Goal: Task Accomplishment & Management: Complete application form

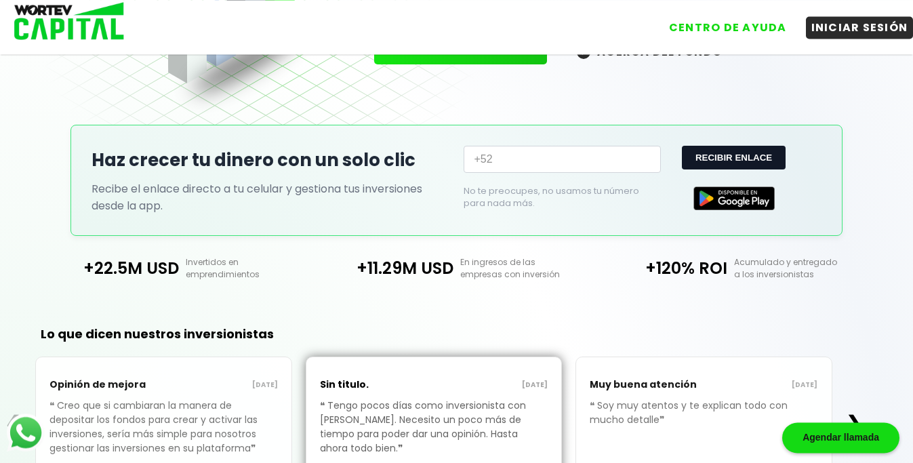
scroll to position [315, 0]
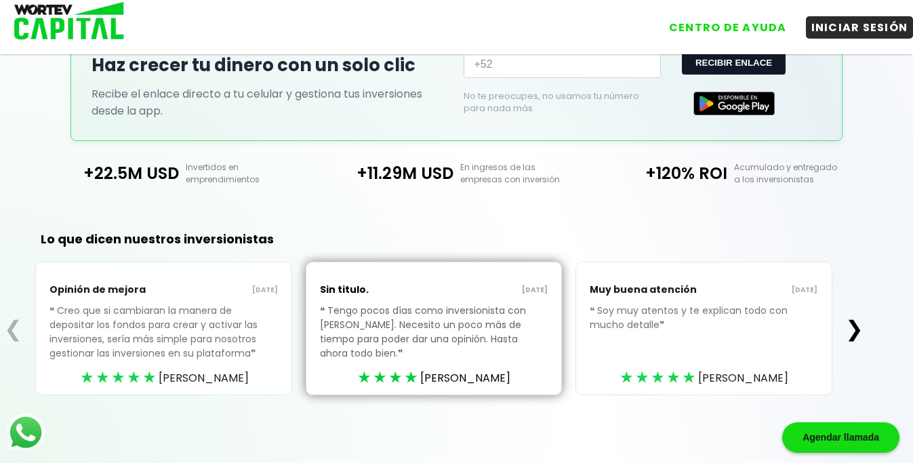
click at [858, 325] on button "❯" at bounding box center [854, 328] width 26 height 27
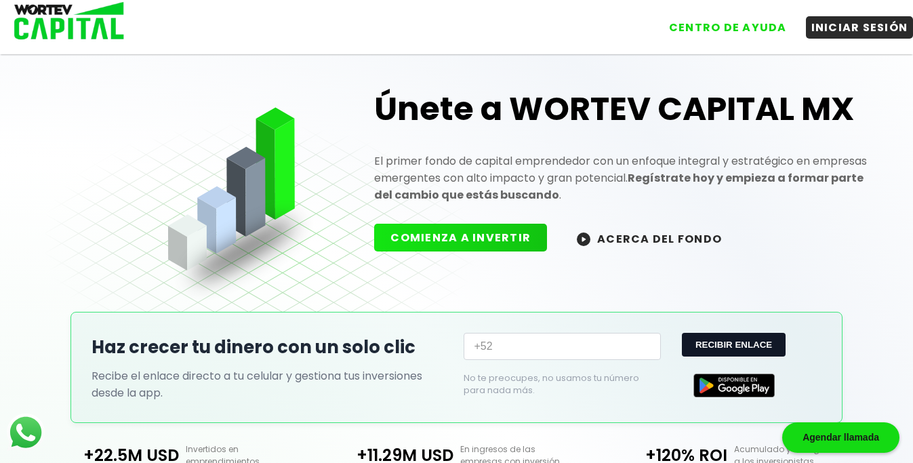
scroll to position [26, 0]
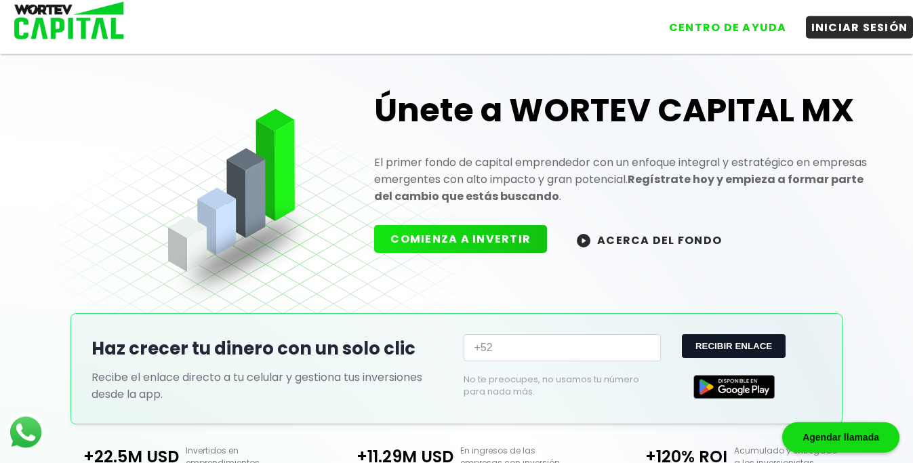
click at [579, 243] on img at bounding box center [584, 241] width 14 height 14
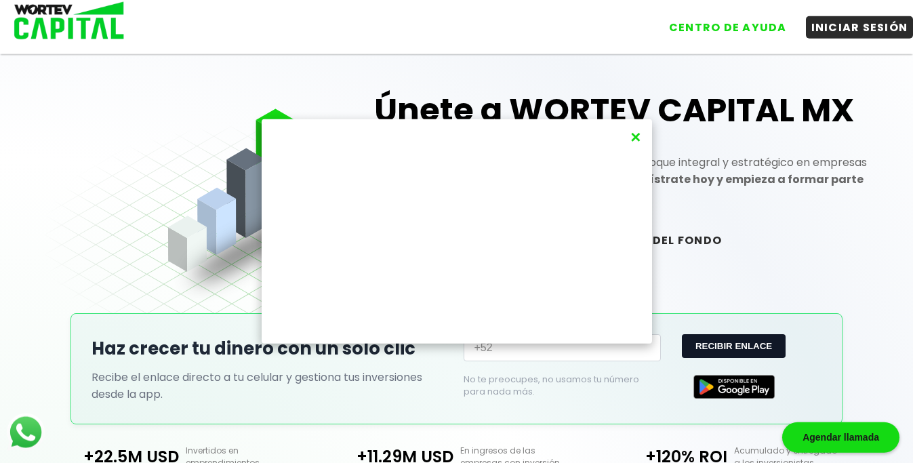
click at [636, 143] on button "×" at bounding box center [635, 137] width 18 height 22
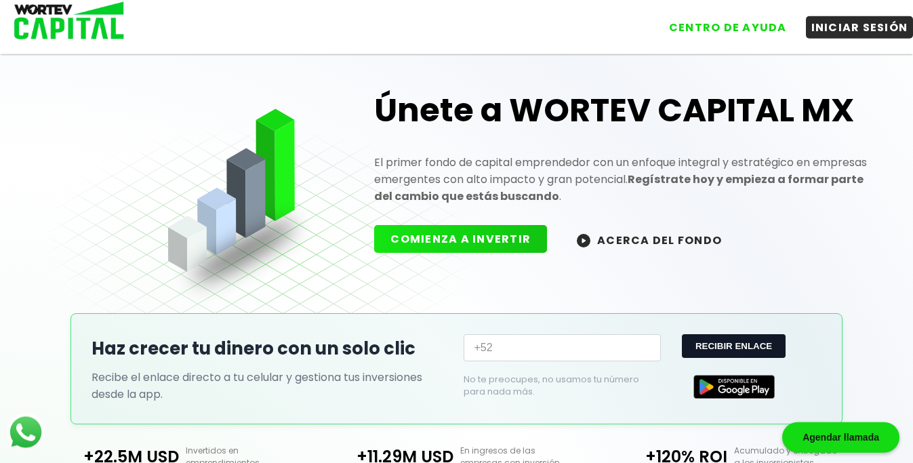
scroll to position [0, 0]
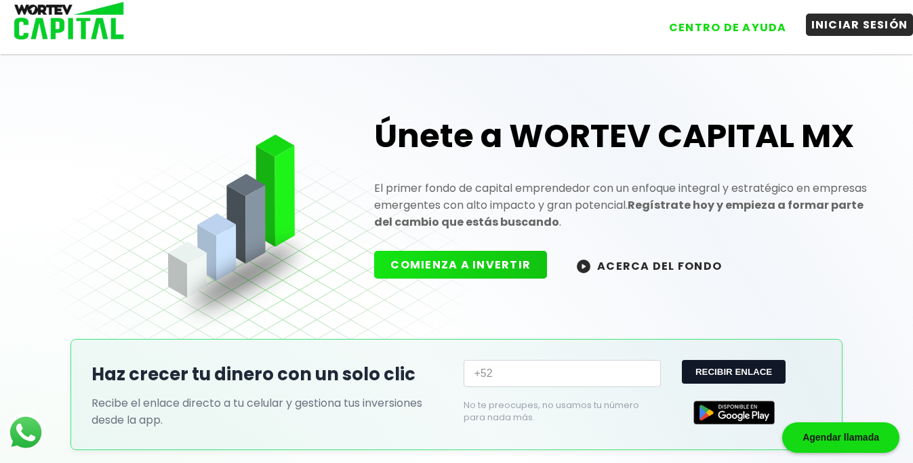
click at [841, 25] on button "INICIAR SESIÓN" at bounding box center [860, 25] width 108 height 22
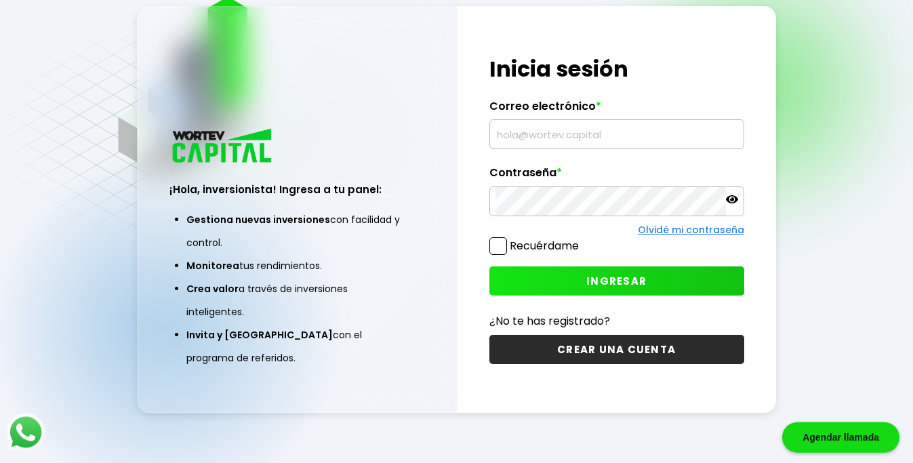
scroll to position [68, 0]
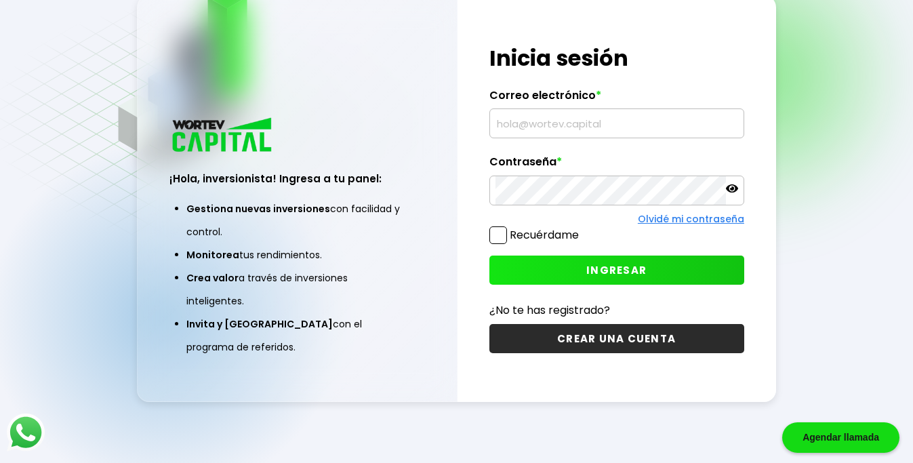
click at [715, 339] on button "CREAR UNA CUENTA" at bounding box center [617, 338] width 255 height 29
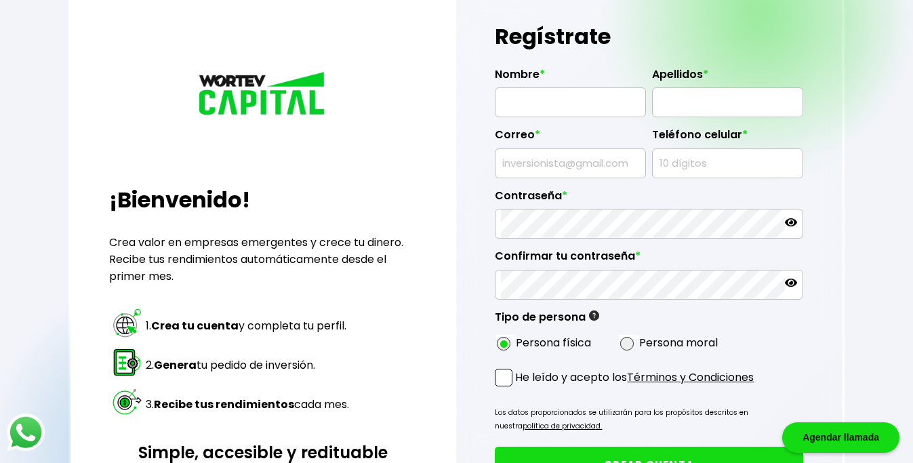
radio input "true"
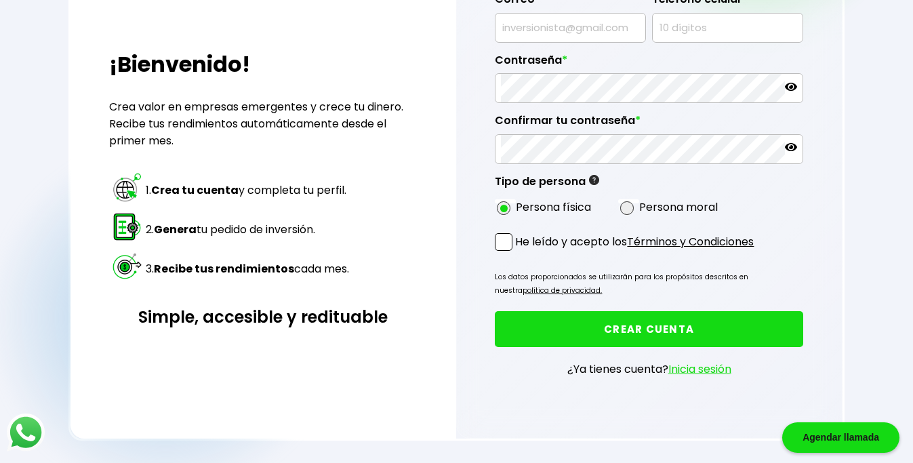
scroll to position [205, 0]
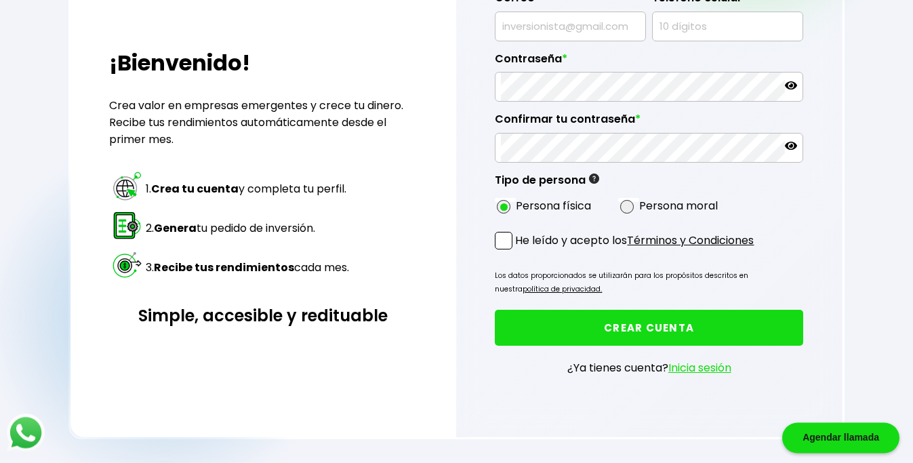
click at [504, 241] on span at bounding box center [504, 241] width 18 height 18
click at [518, 251] on input "He leído y acepto los Términos y Condiciones" at bounding box center [518, 251] width 0 height 0
click at [504, 241] on span at bounding box center [504, 241] width 18 height 18
click at [518, 251] on input "He leído y acepto los Términos y Condiciones" at bounding box center [518, 251] width 0 height 0
checkbox input "false"
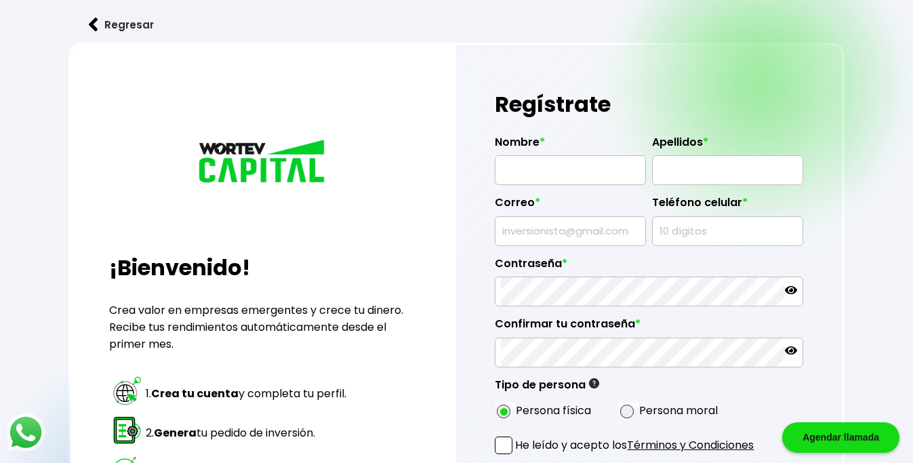
scroll to position [124, 0]
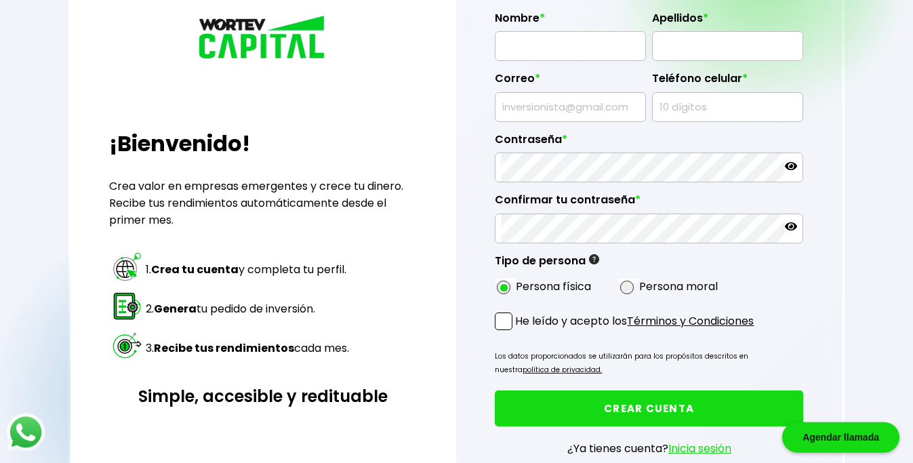
click at [680, 324] on link "Términos y Condiciones" at bounding box center [690, 321] width 127 height 16
